Goal: Check status: Check status

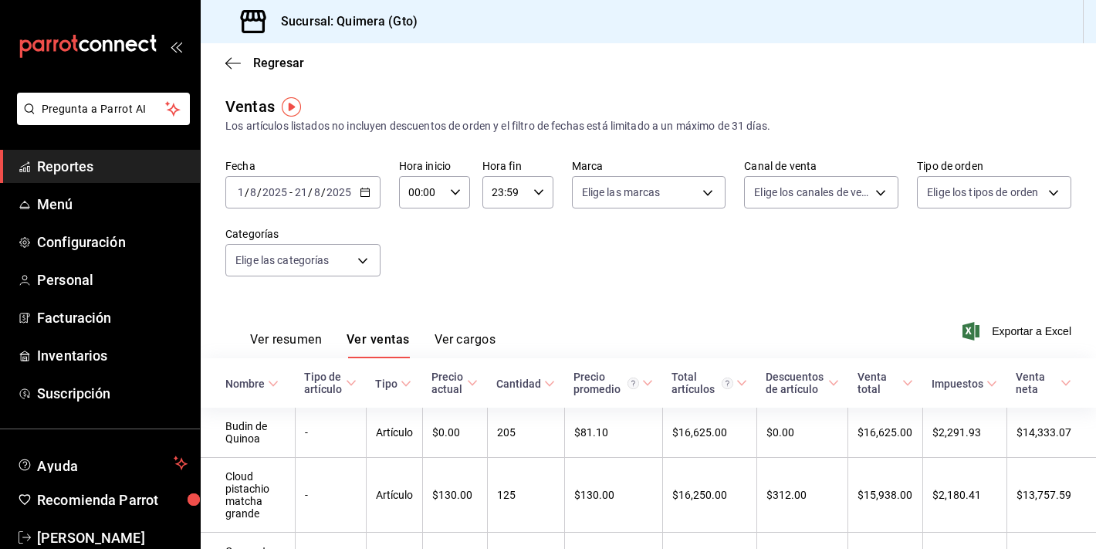
click at [100, 56] on icon "mailbox folders" at bounding box center [88, 46] width 139 height 23
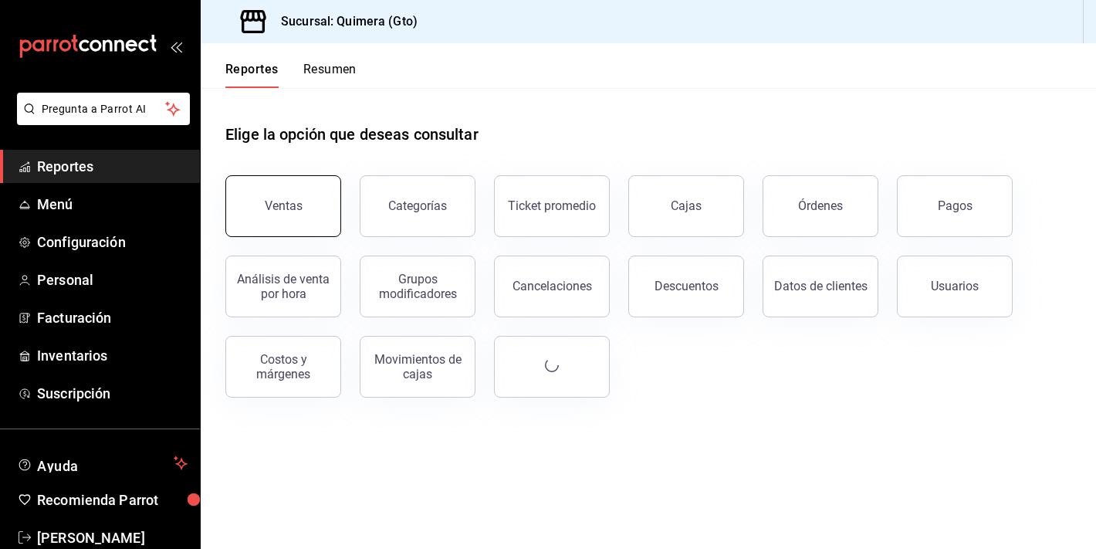
click at [302, 215] on button "Ventas" at bounding box center [283, 206] width 116 height 62
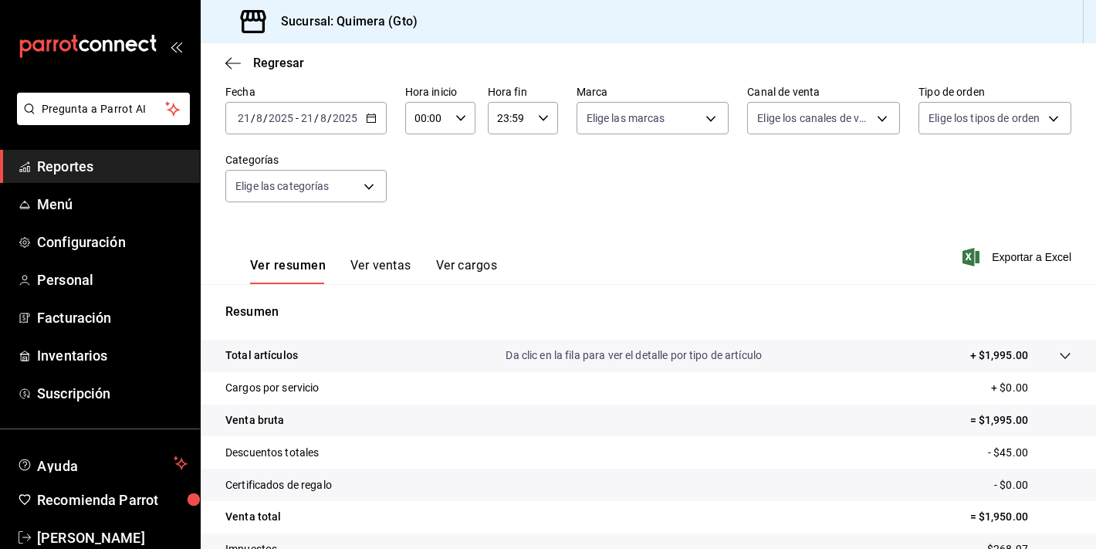
click at [355, 282] on button "Ver ventas" at bounding box center [381, 271] width 61 height 26
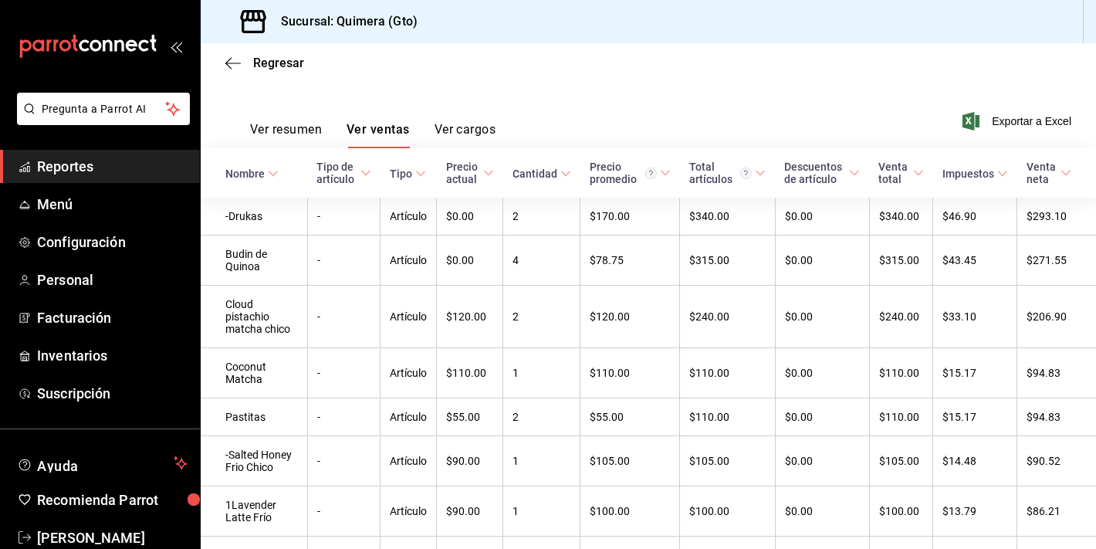
scroll to position [212, 0]
